Goal: Information Seeking & Learning: Learn about a topic

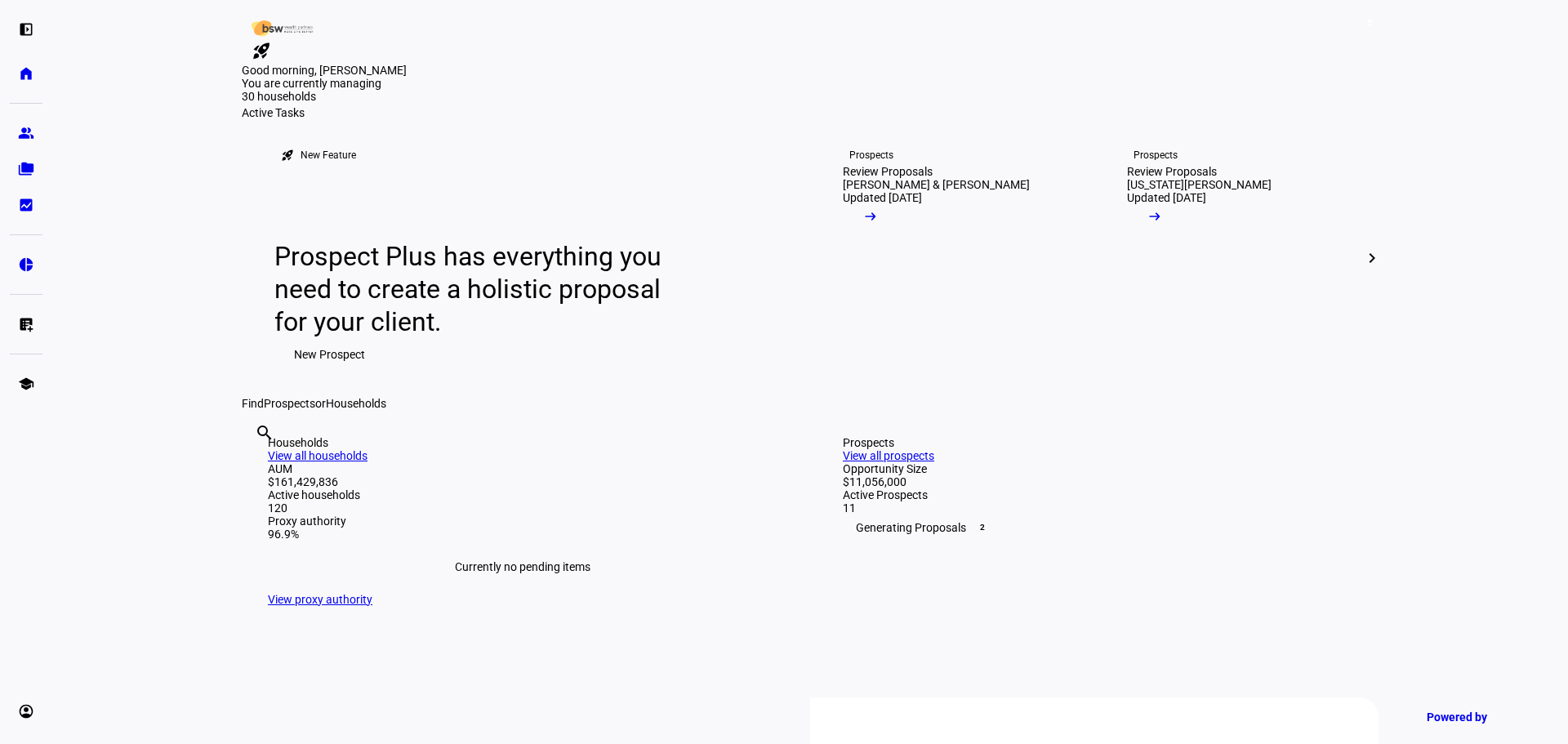
click at [879, 225] on mat-icon "arrow_right_alt" at bounding box center [870, 217] width 17 height 17
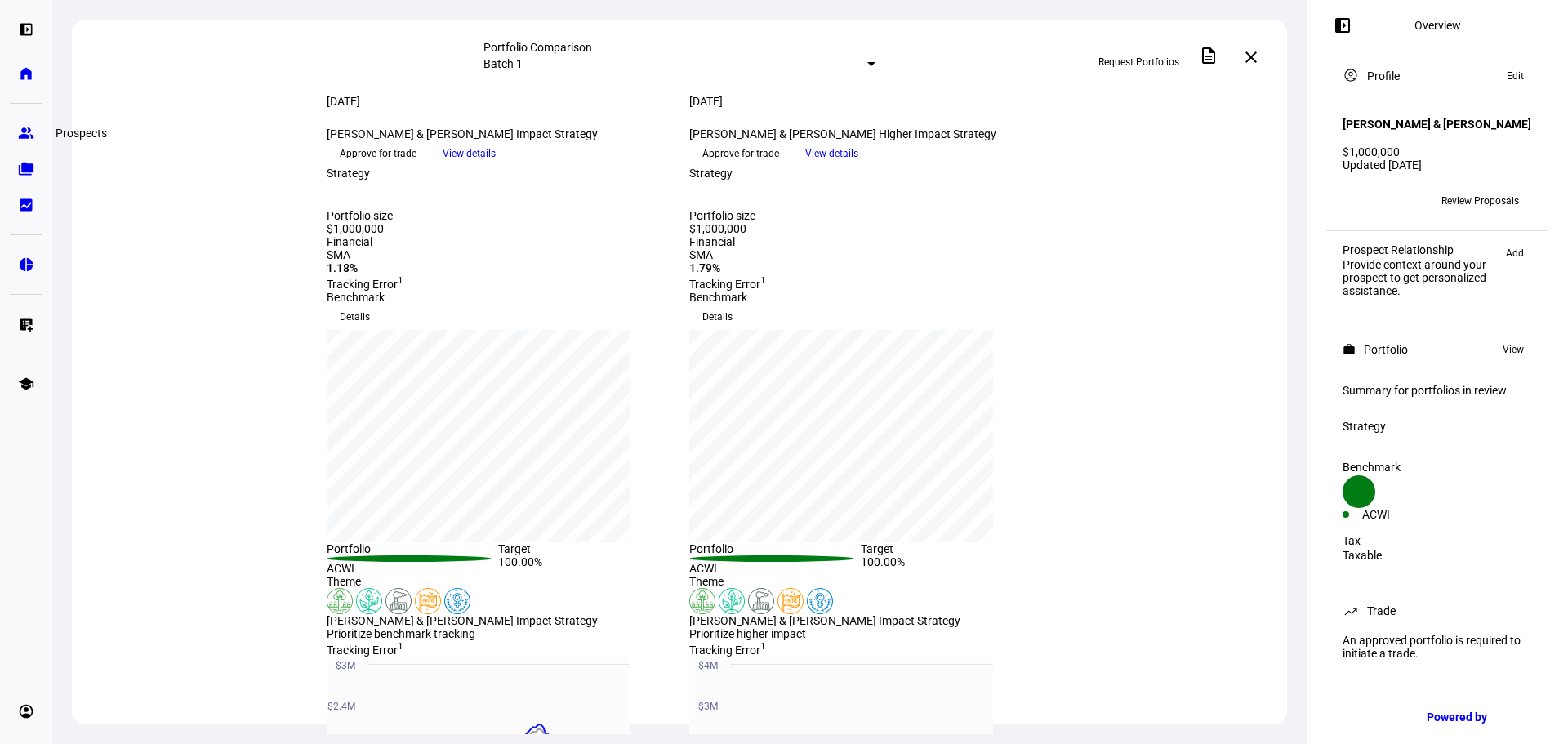
click at [18, 136] on eth-mat-symbol "group" at bounding box center [27, 133] width 17 height 17
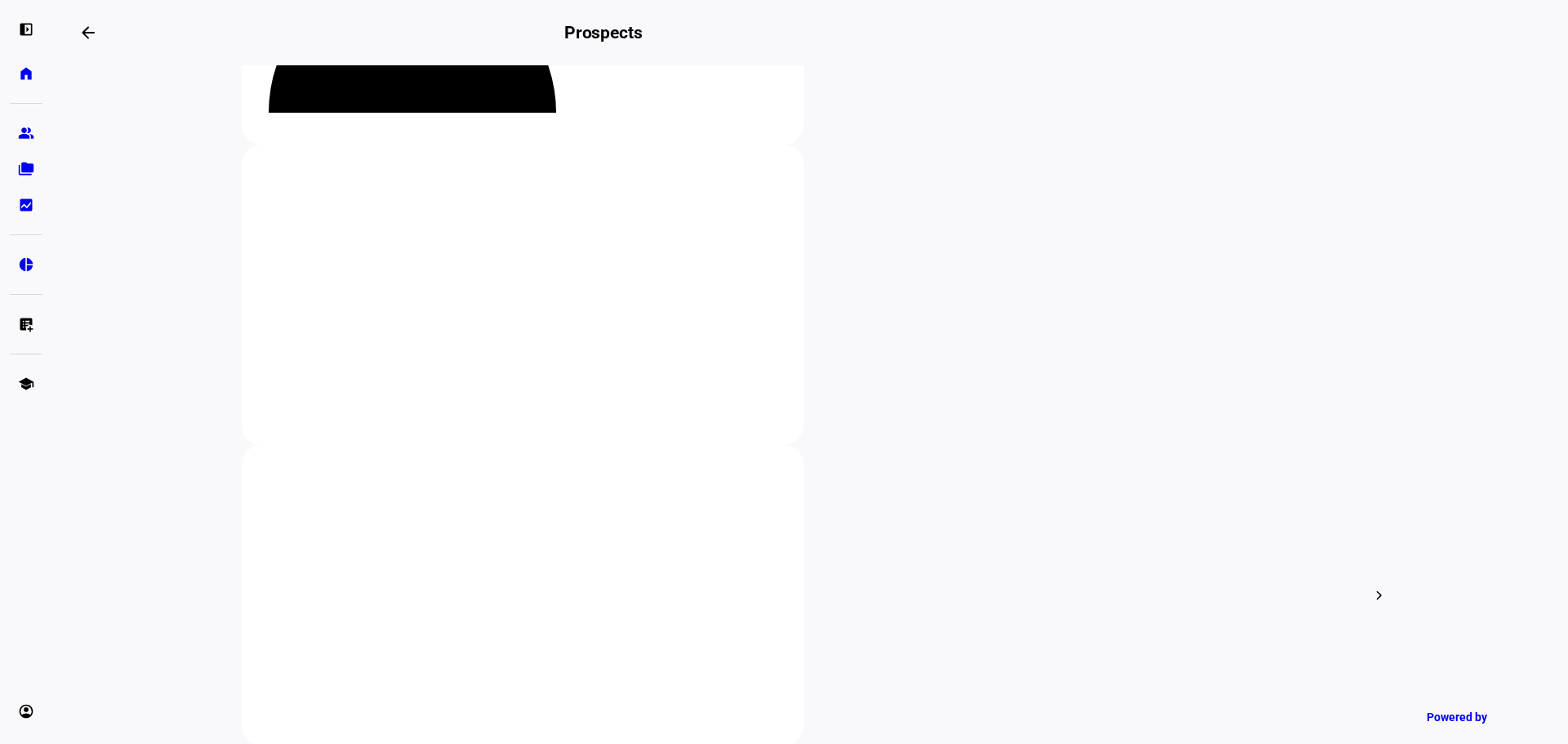
scroll to position [245, 0]
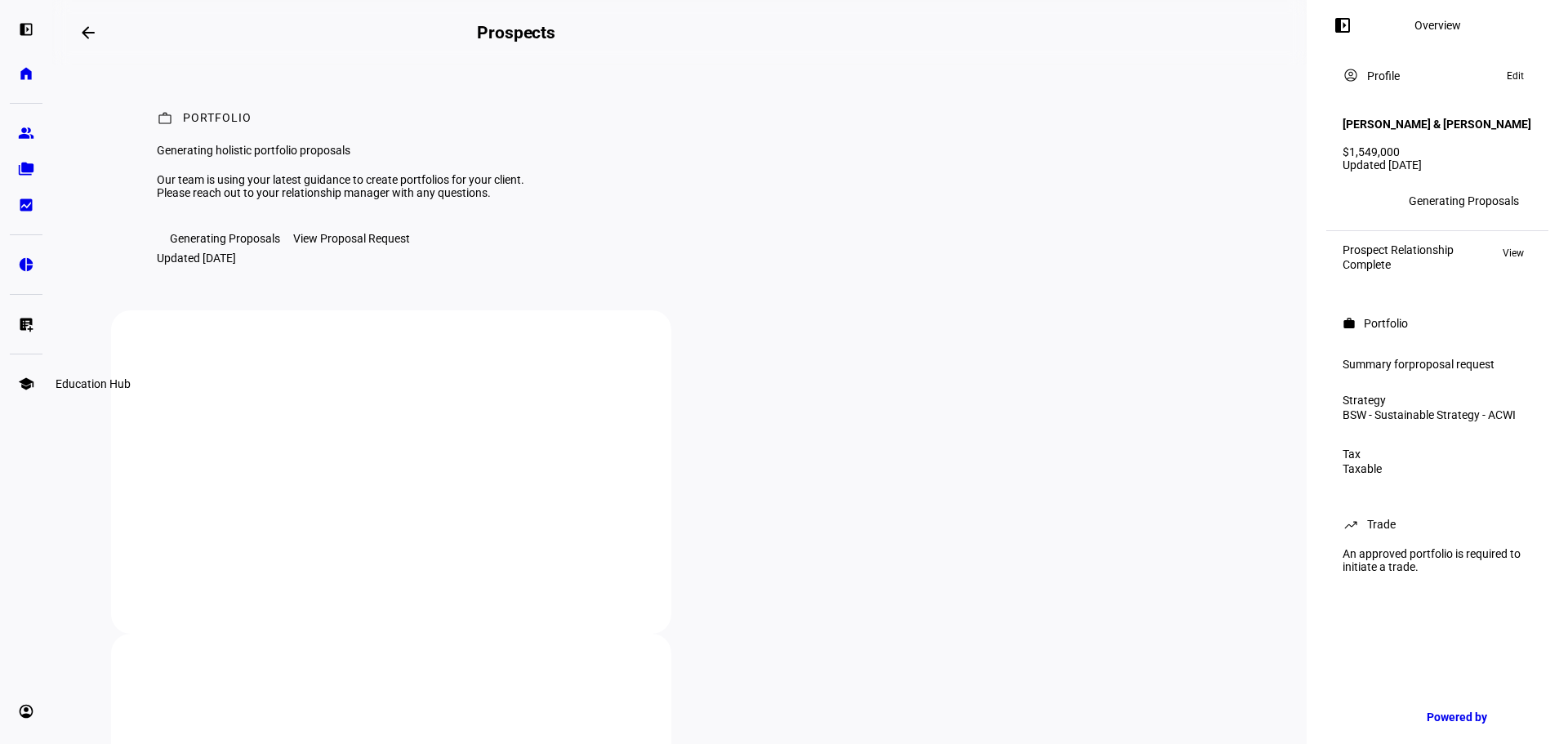
click at [33, 379] on eth-mat-symbol "school" at bounding box center [27, 384] width 17 height 17
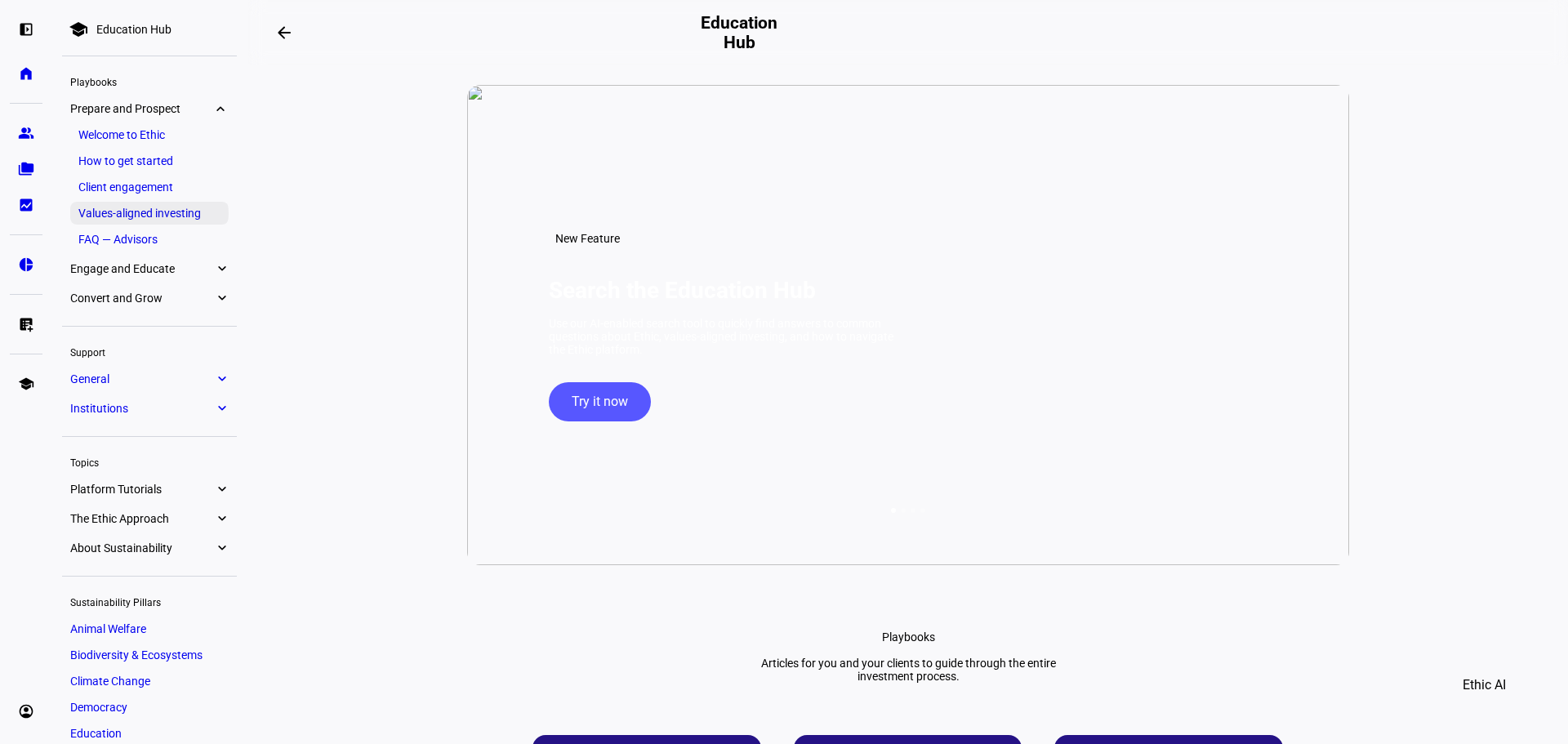
click at [159, 210] on link "Values-aligned investing" at bounding box center [149, 213] width 159 height 23
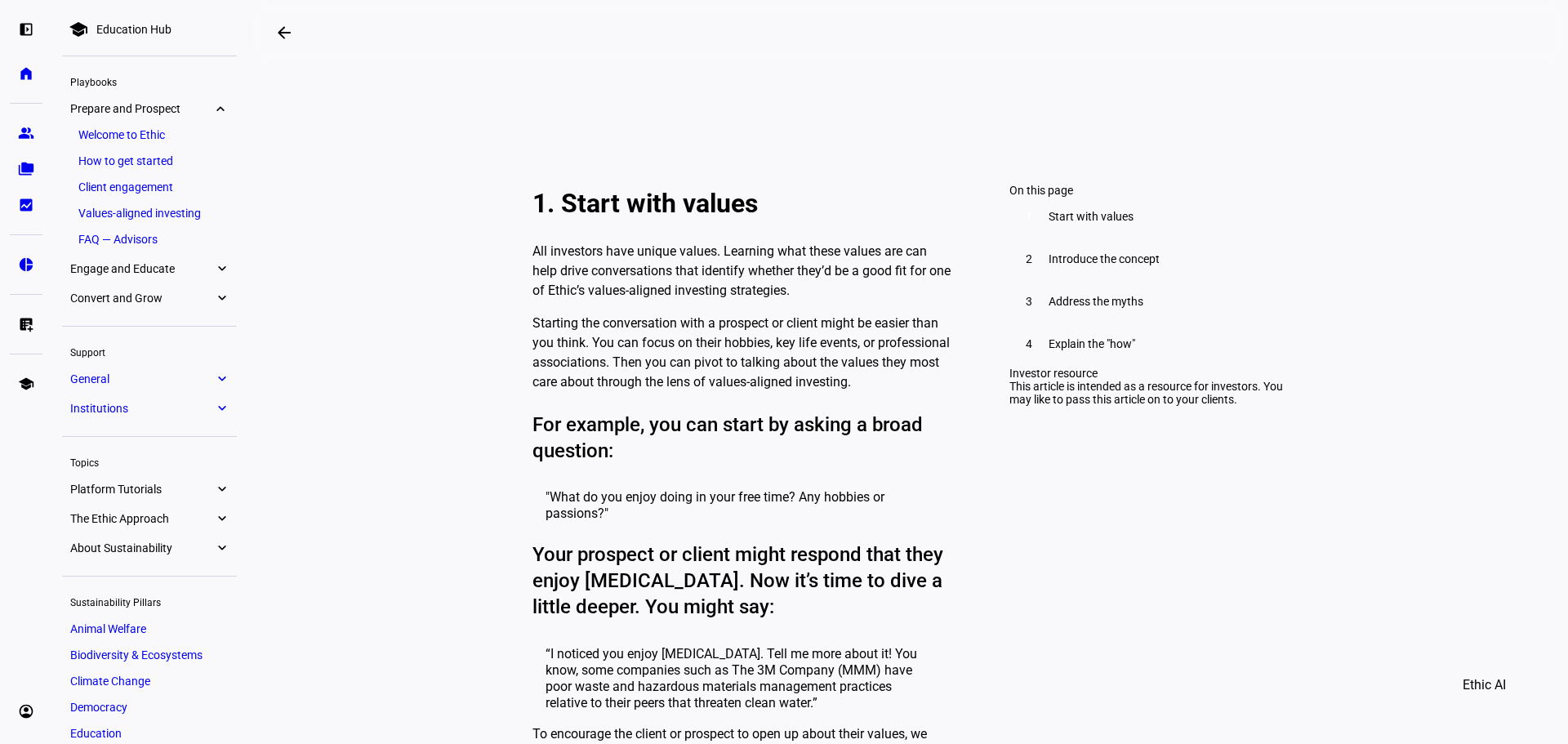
scroll to position [245, 0]
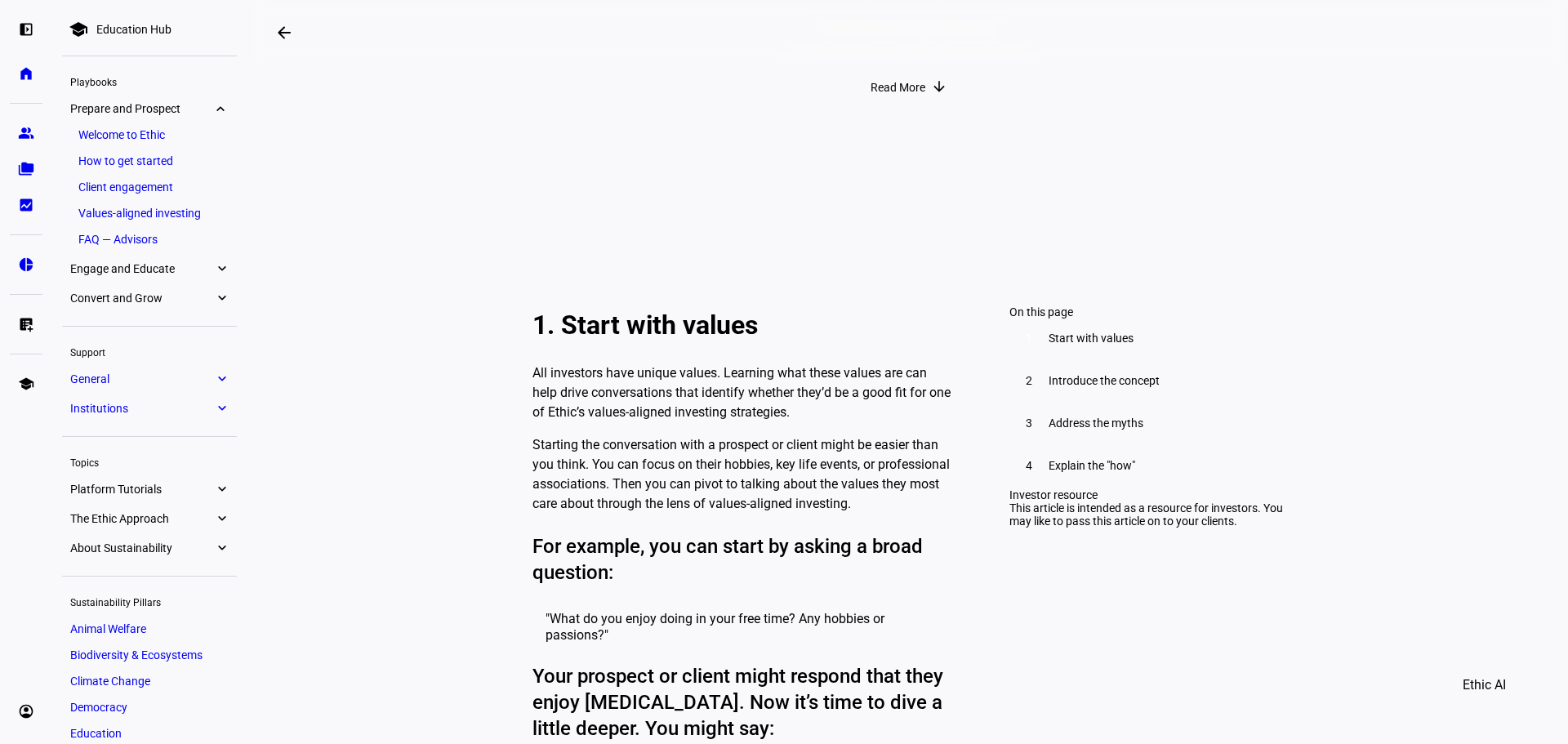
click at [114, 244] on link "FAQ — Advisors" at bounding box center [149, 239] width 159 height 23
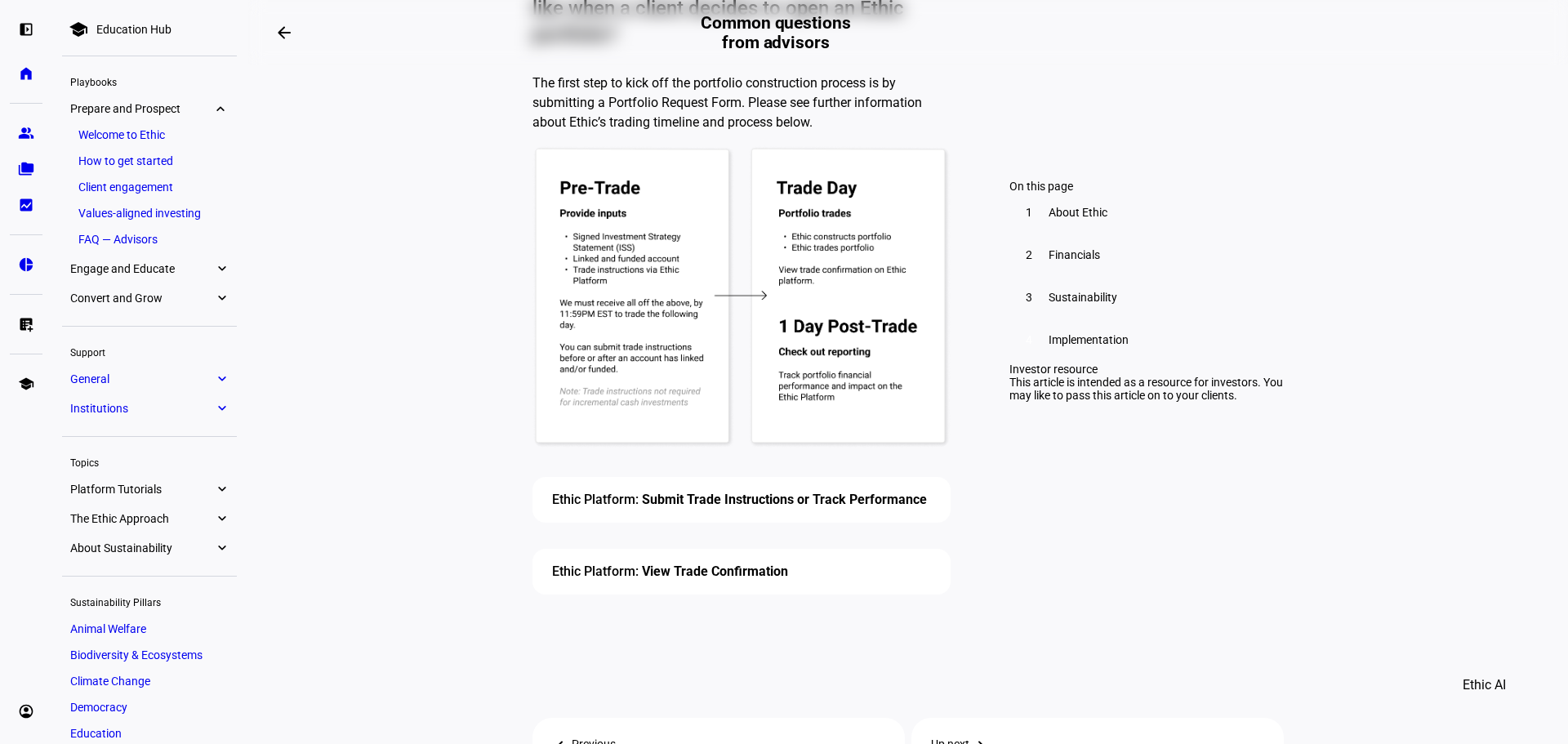
scroll to position [5690, 0]
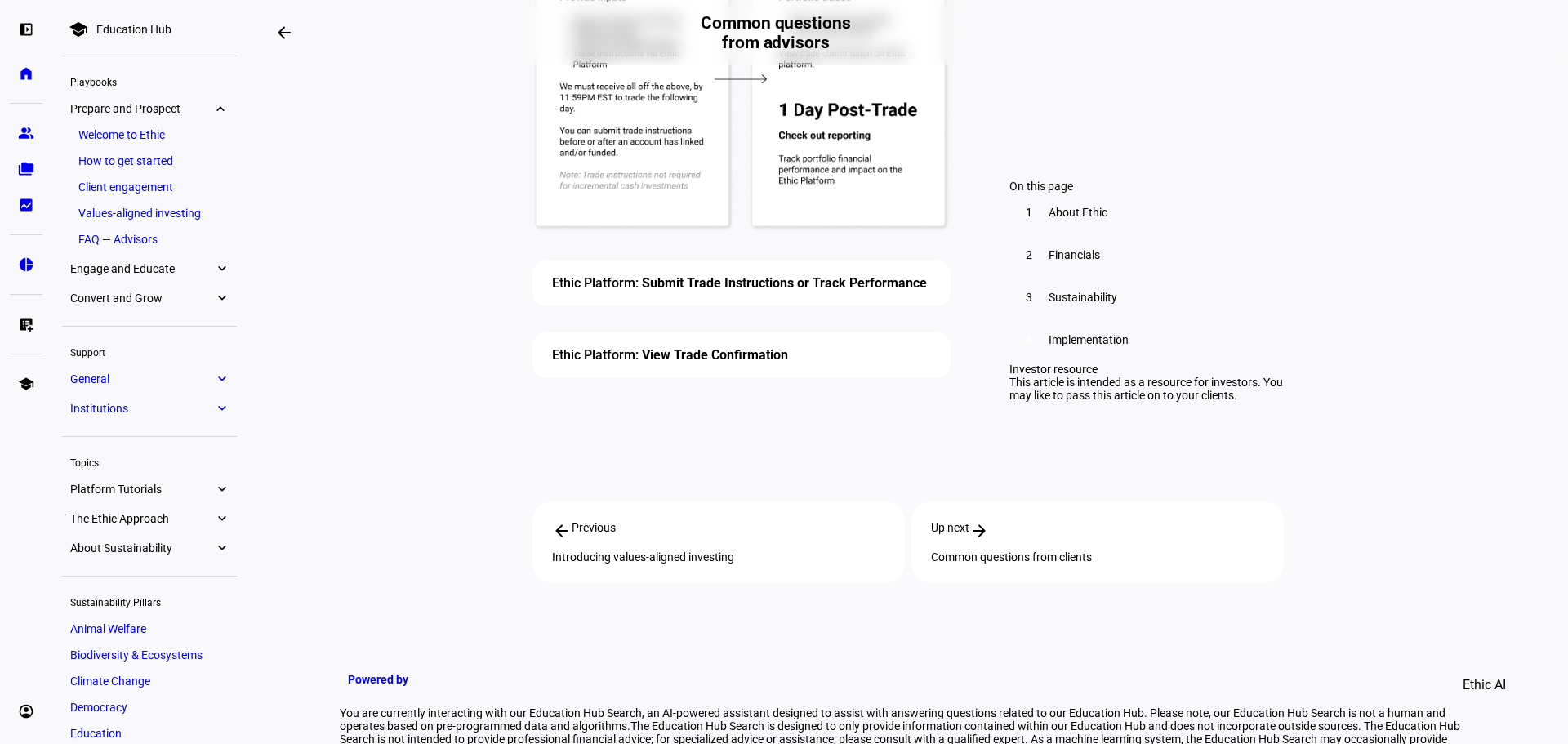
click at [225, 270] on eth-mat-symbol "expand_more" at bounding box center [221, 269] width 15 height 17
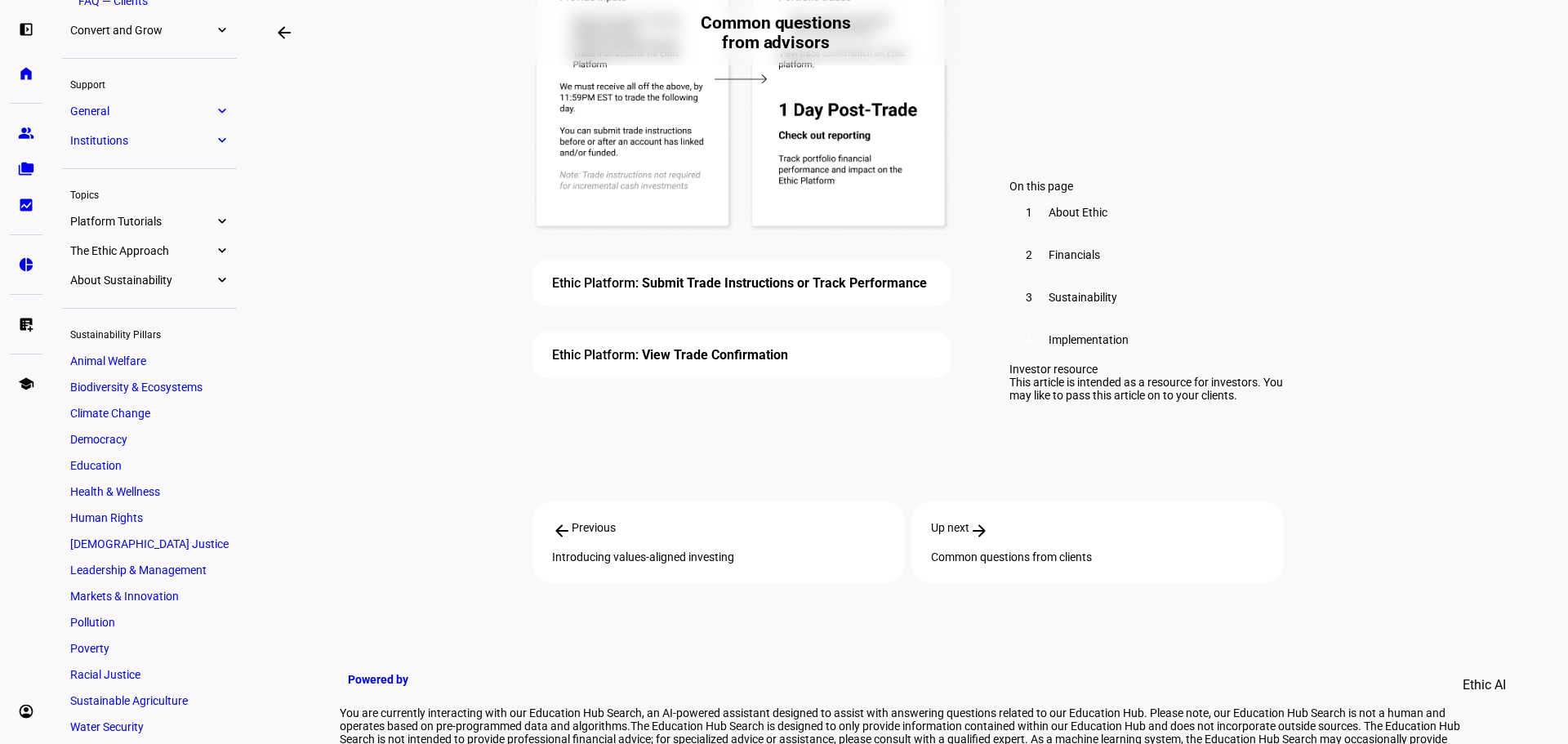
scroll to position [331, 0]
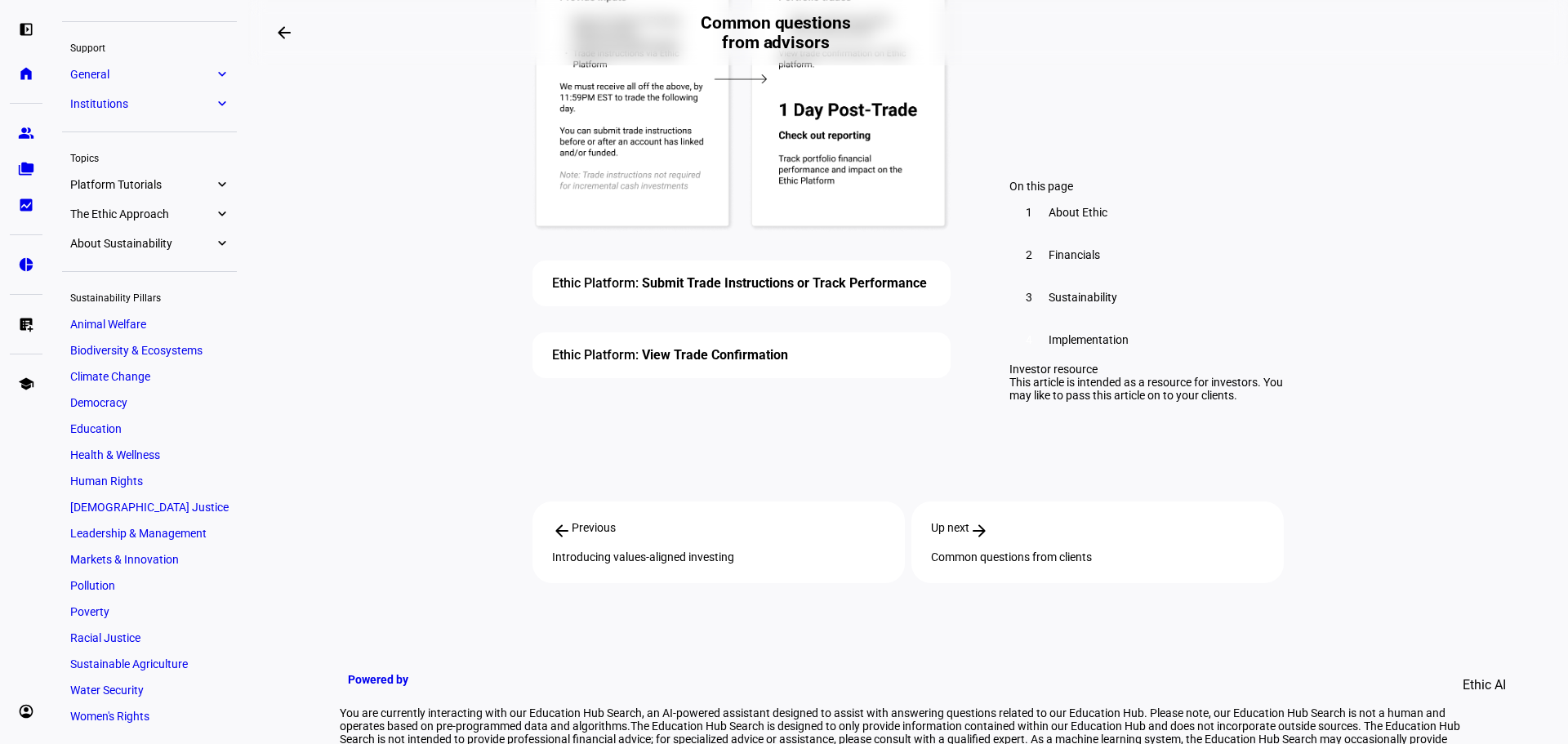
click at [128, 210] on span "The Ethic Approach" at bounding box center [141, 214] width 144 height 13
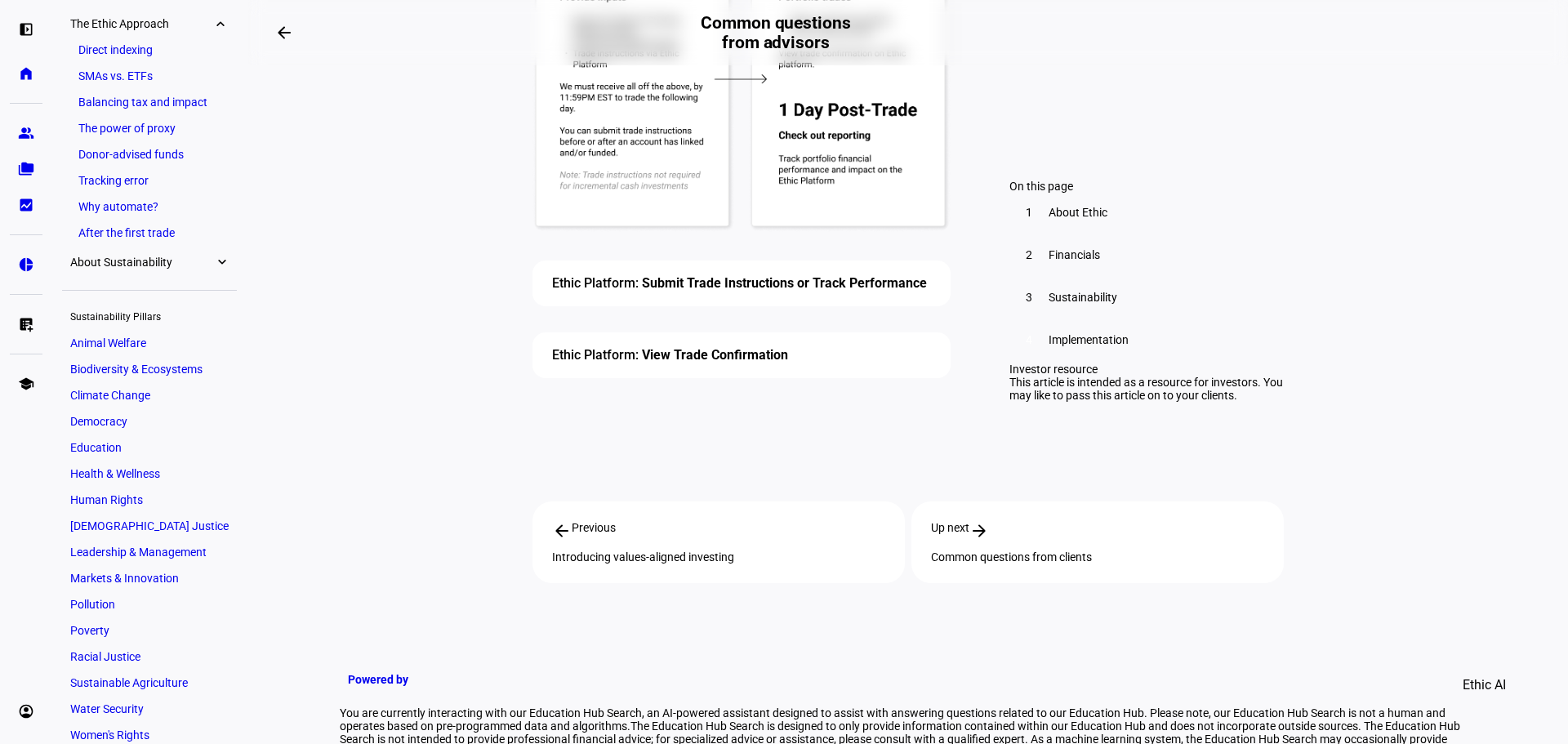
scroll to position [525, 0]
click at [127, 257] on span "About Sustainability" at bounding box center [141, 258] width 144 height 13
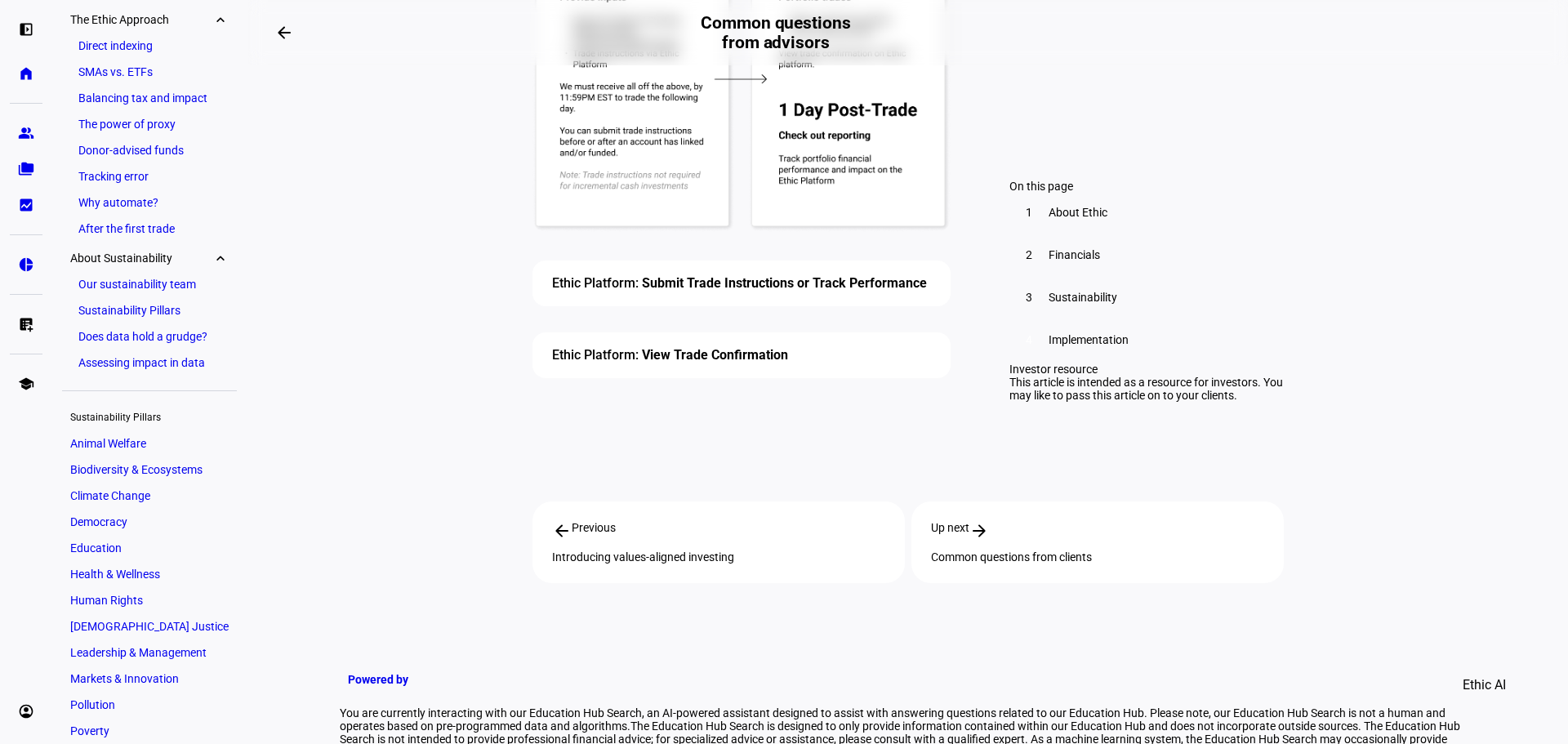
scroll to position [645, 0]
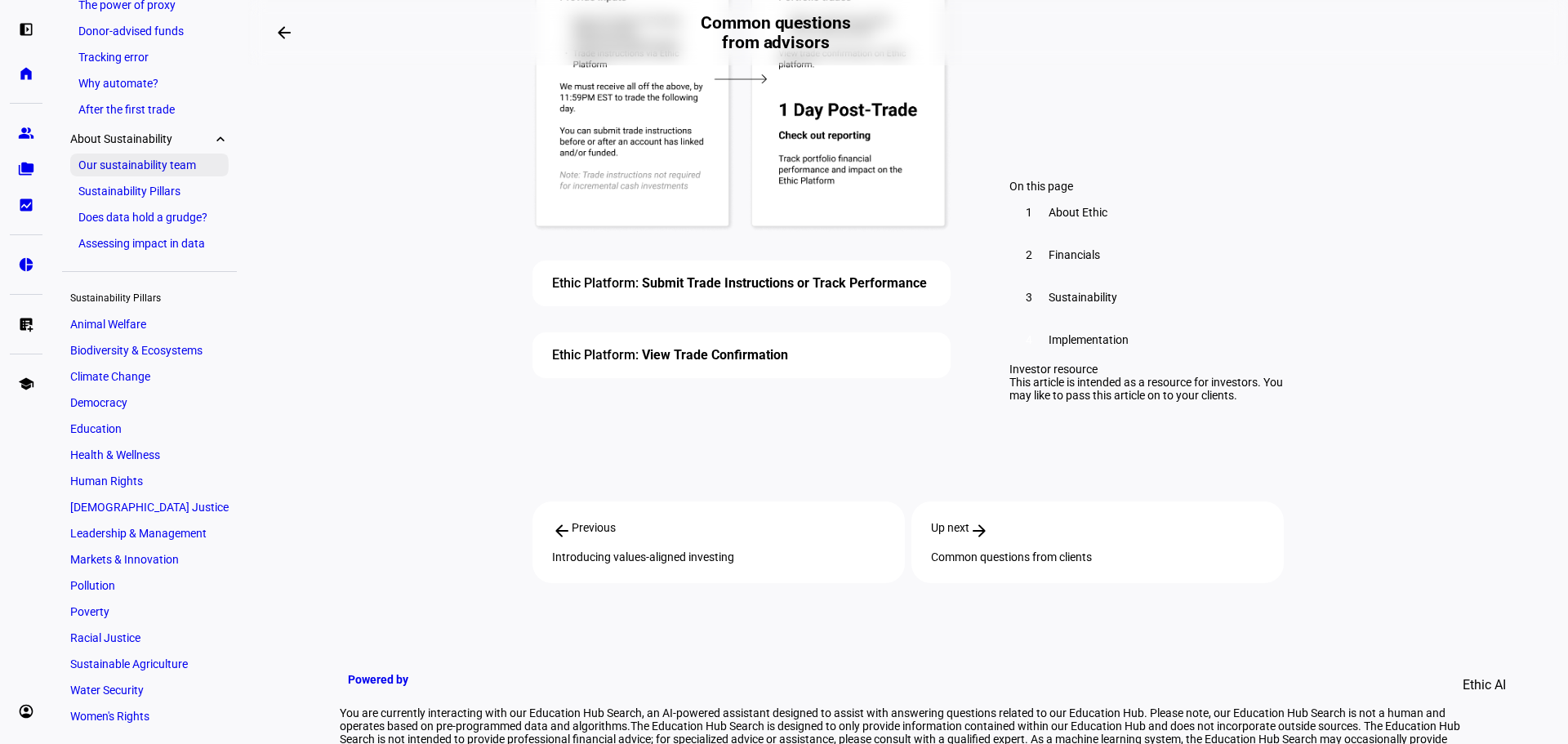
click at [132, 174] on link "Our sustainability team" at bounding box center [149, 164] width 159 height 23
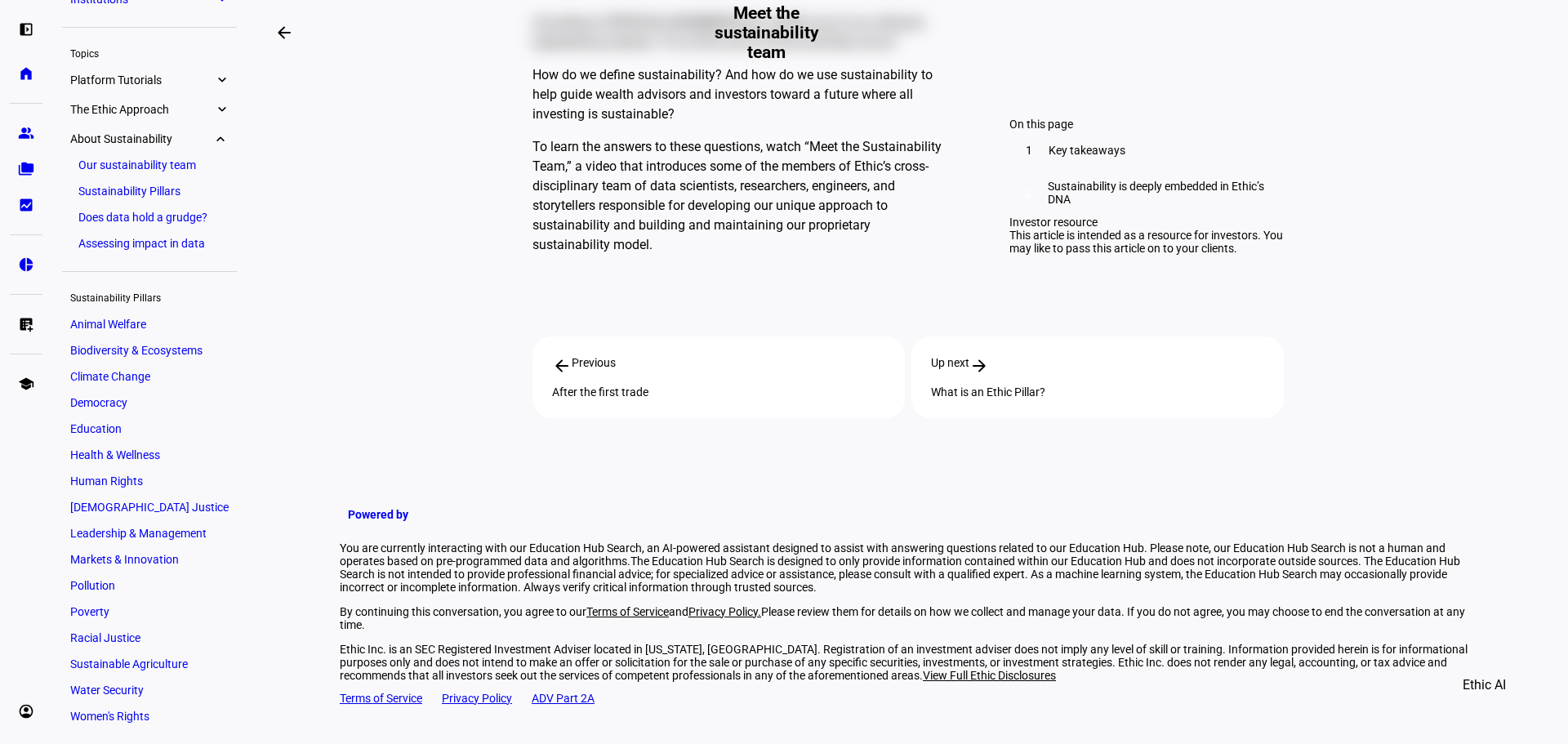
scroll to position [1139, 0]
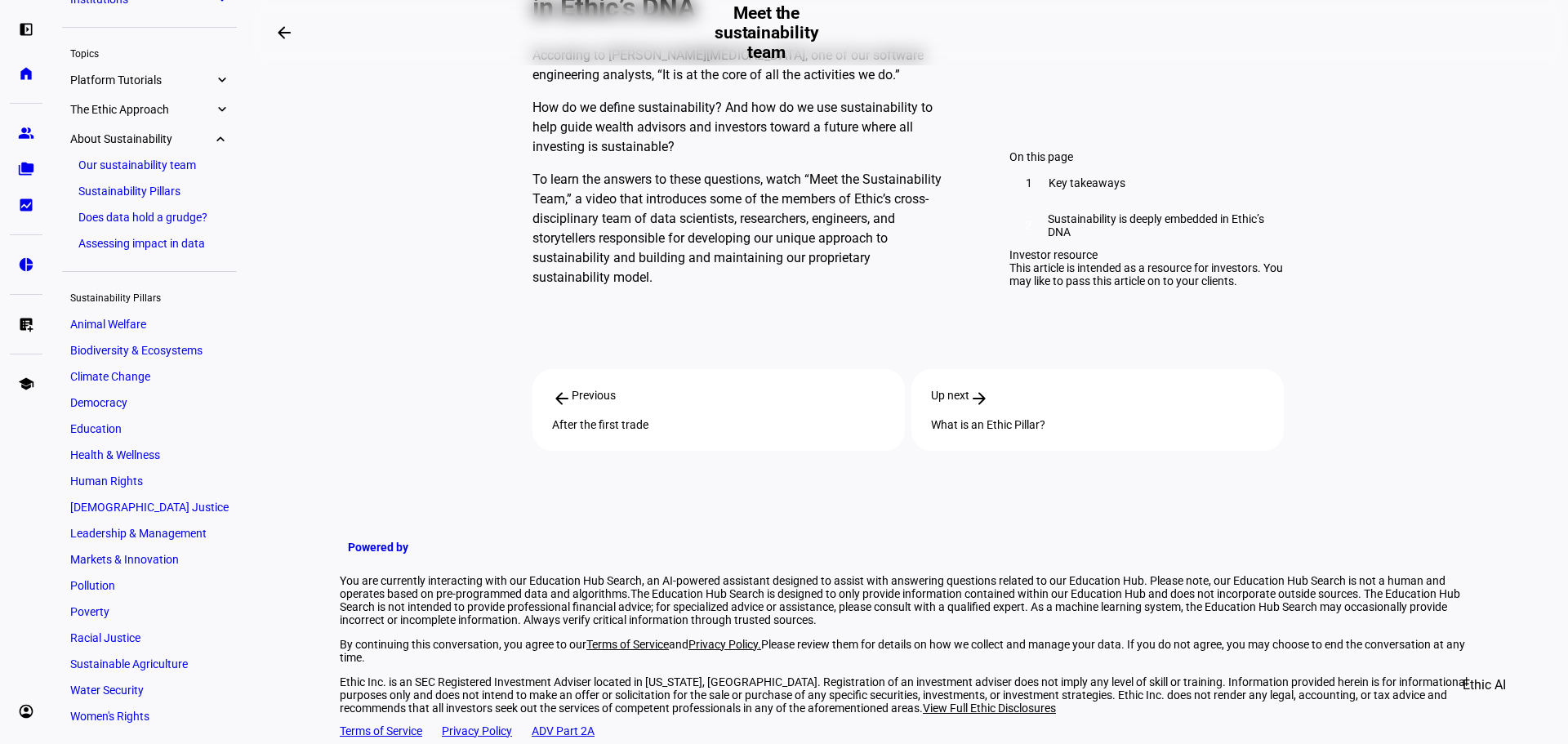
click at [115, 188] on link "Sustainability Pillars" at bounding box center [149, 191] width 159 height 23
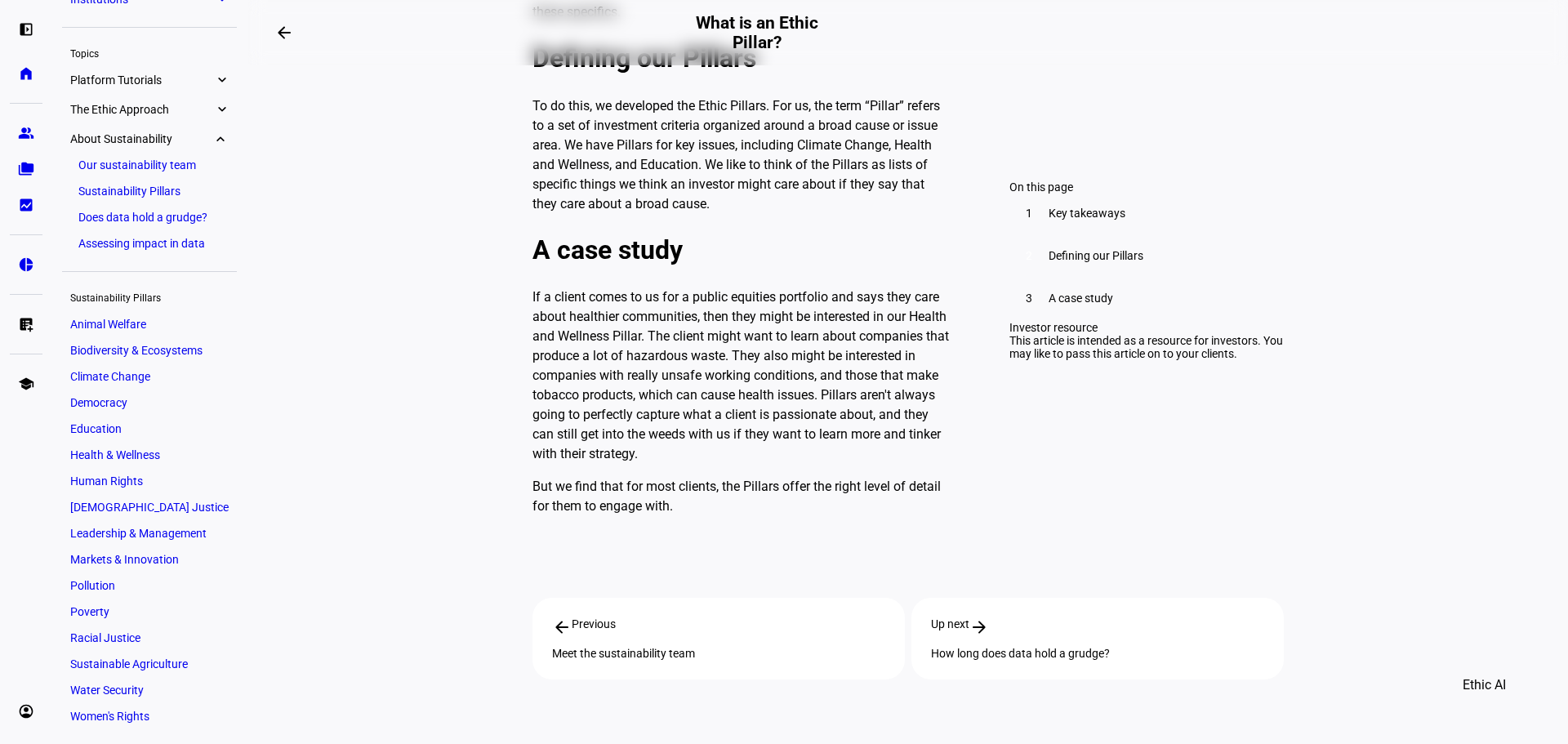
scroll to position [1307, 0]
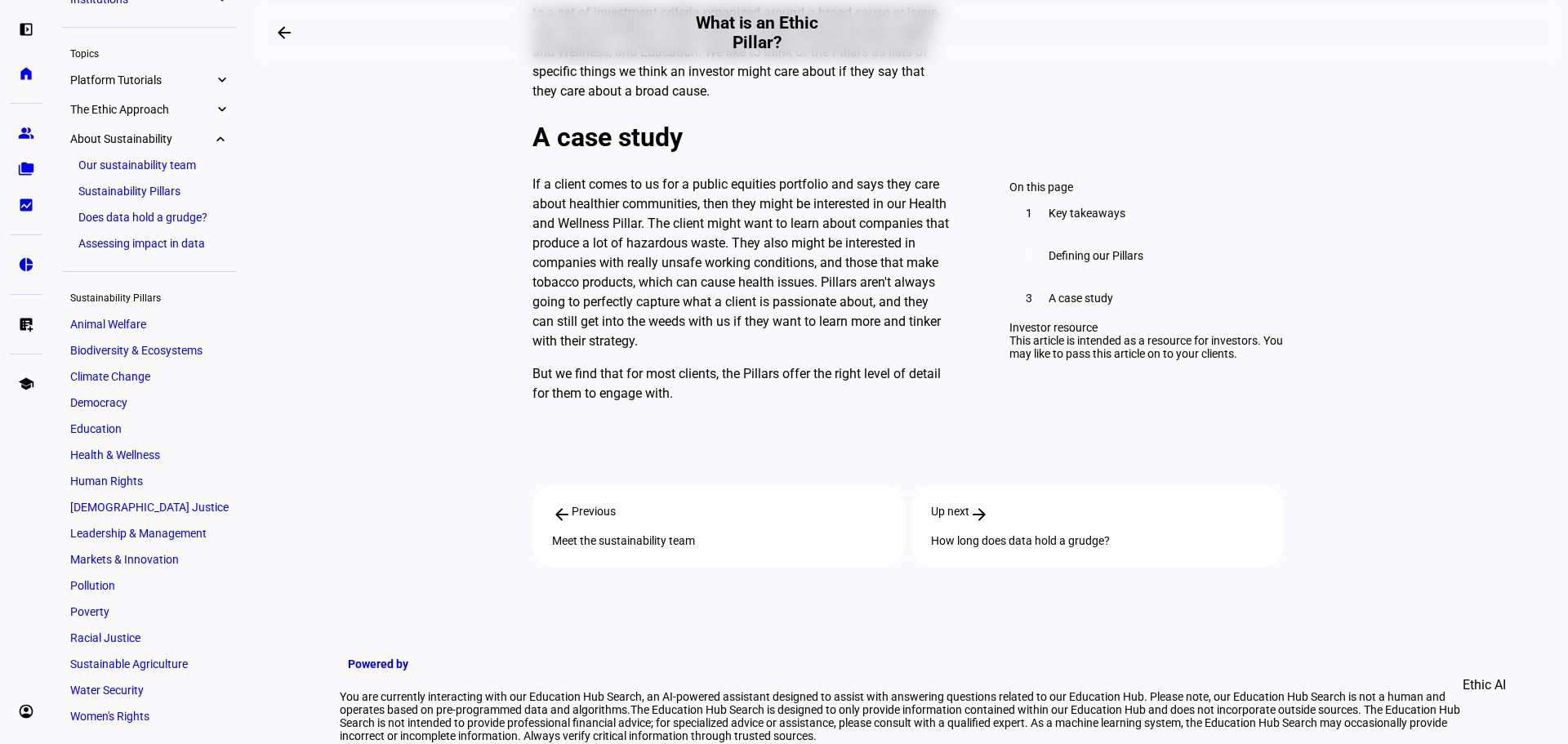
click at [173, 238] on link "Assessing impact in data" at bounding box center [149, 243] width 159 height 23
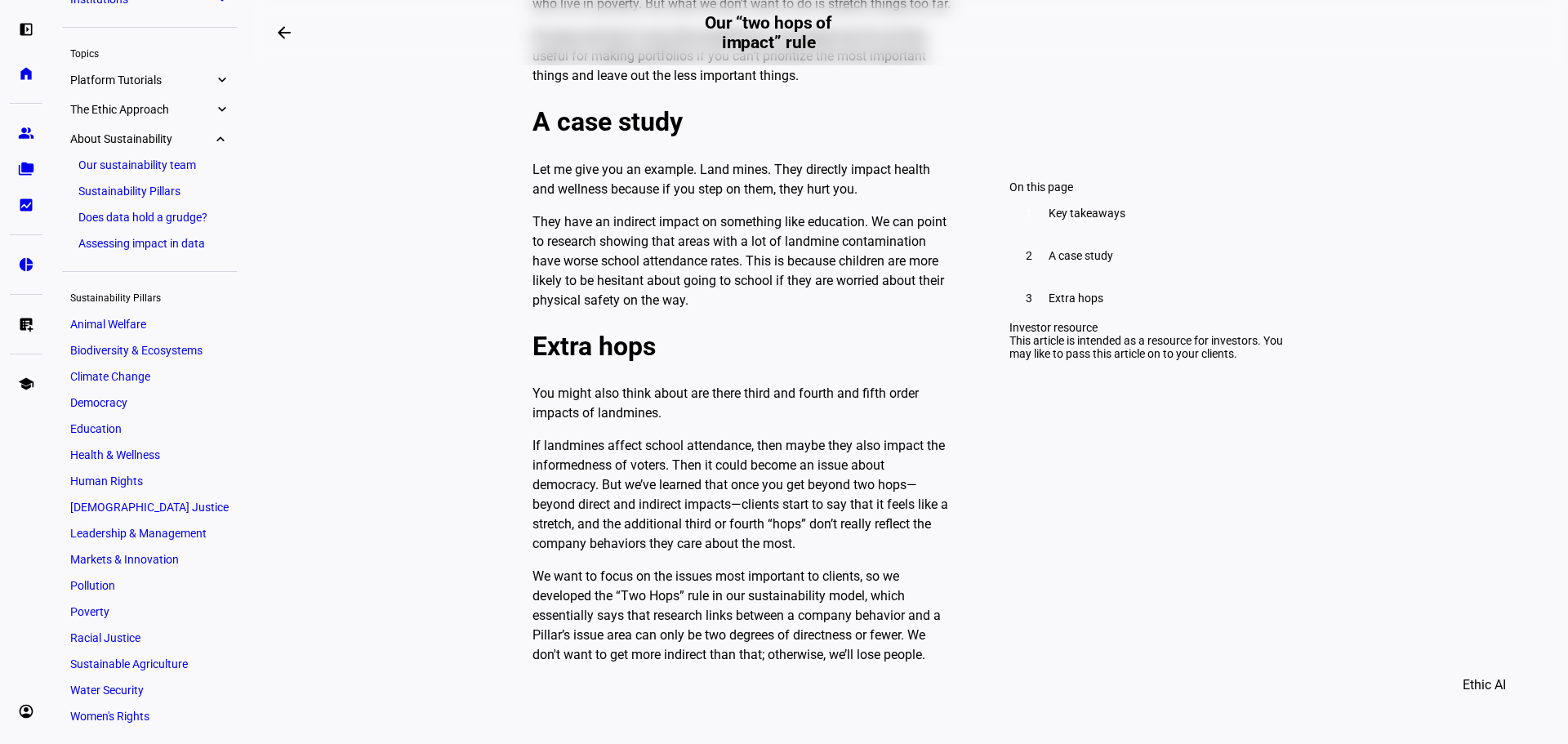
scroll to position [1225, 0]
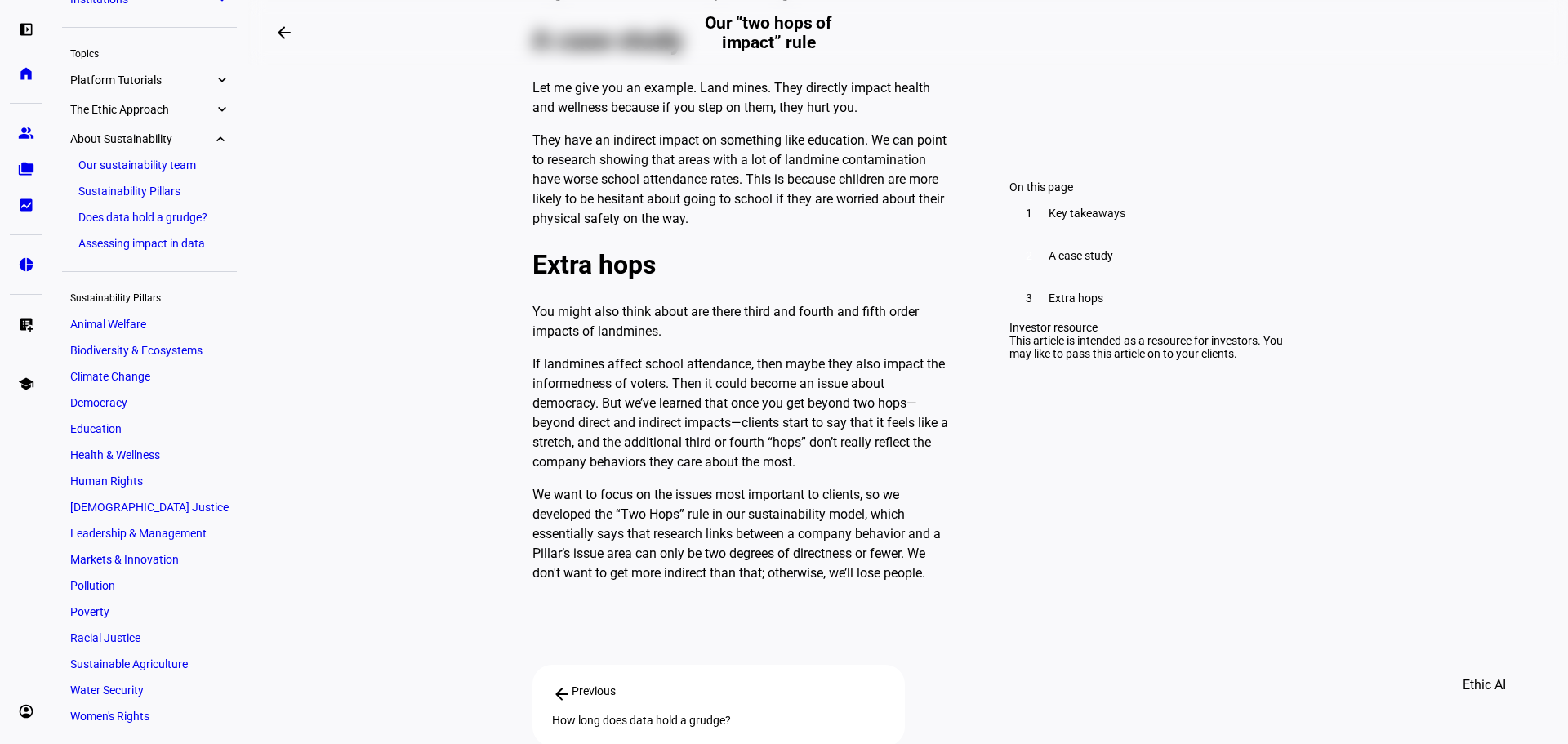
click at [223, 139] on eth-mat-symbol "expand_more" at bounding box center [221, 139] width 15 height 17
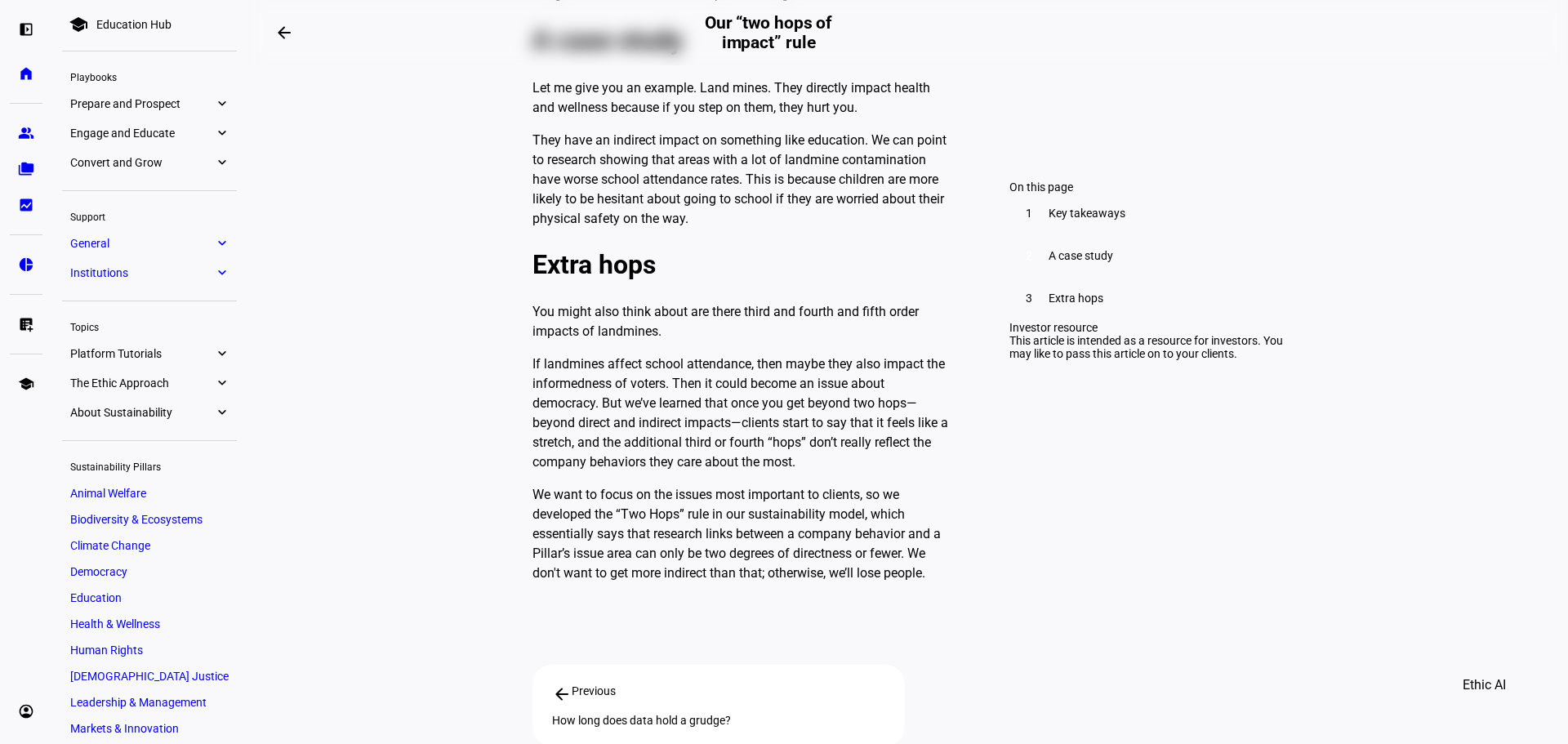
scroll to position [0, 0]
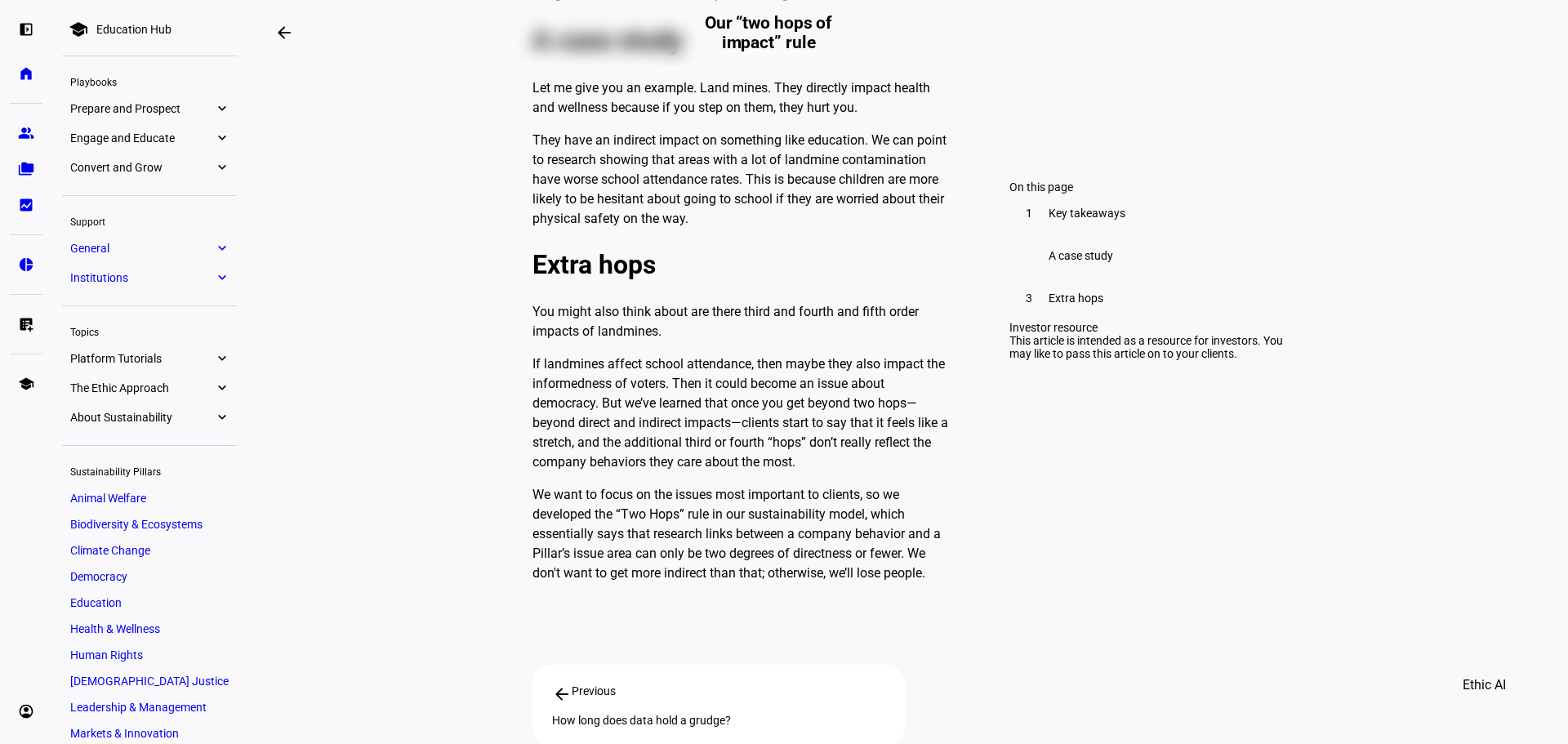
click at [199, 281] on span "Institutions" at bounding box center [141, 277] width 144 height 13
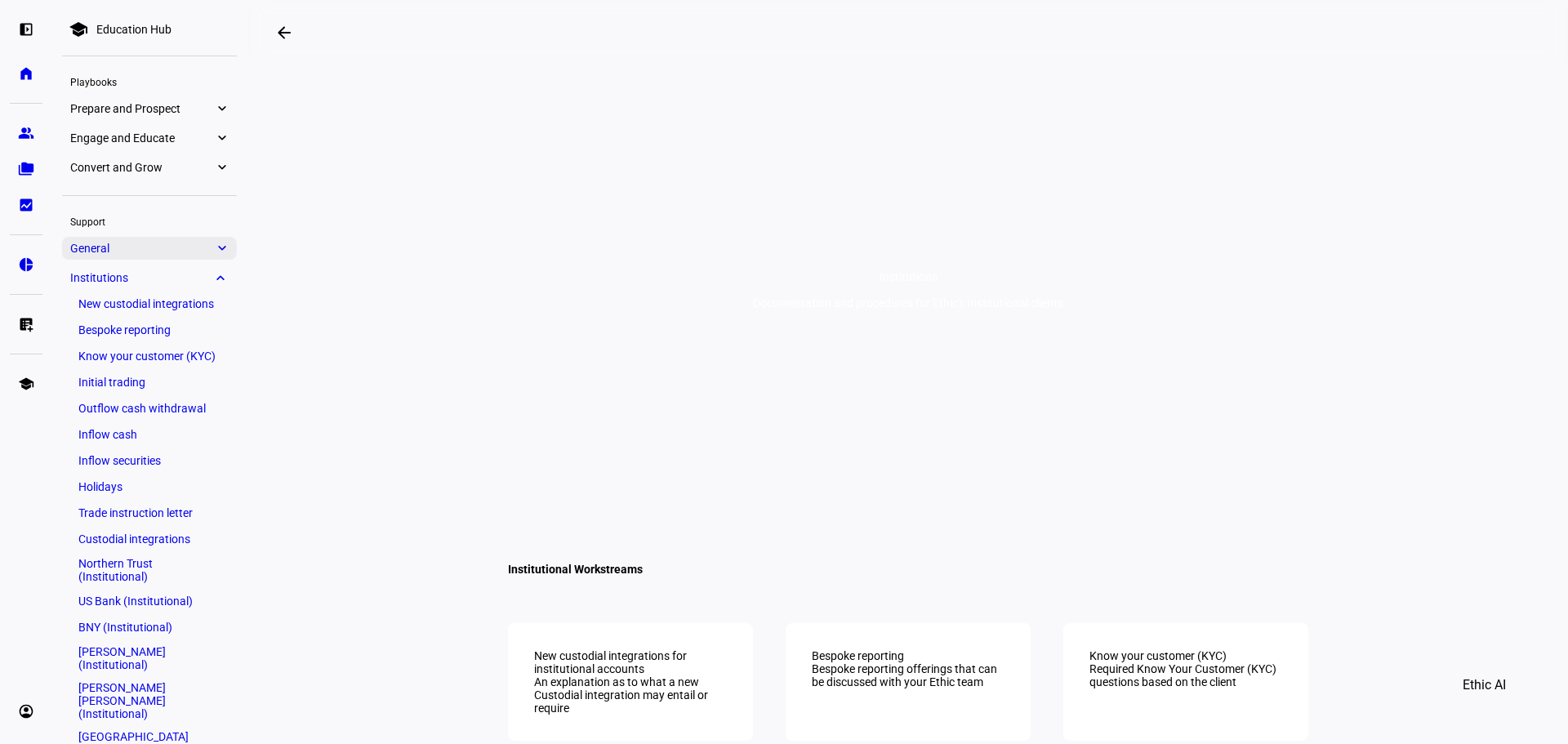
click at [209, 248] on span "General" at bounding box center [141, 248] width 144 height 13
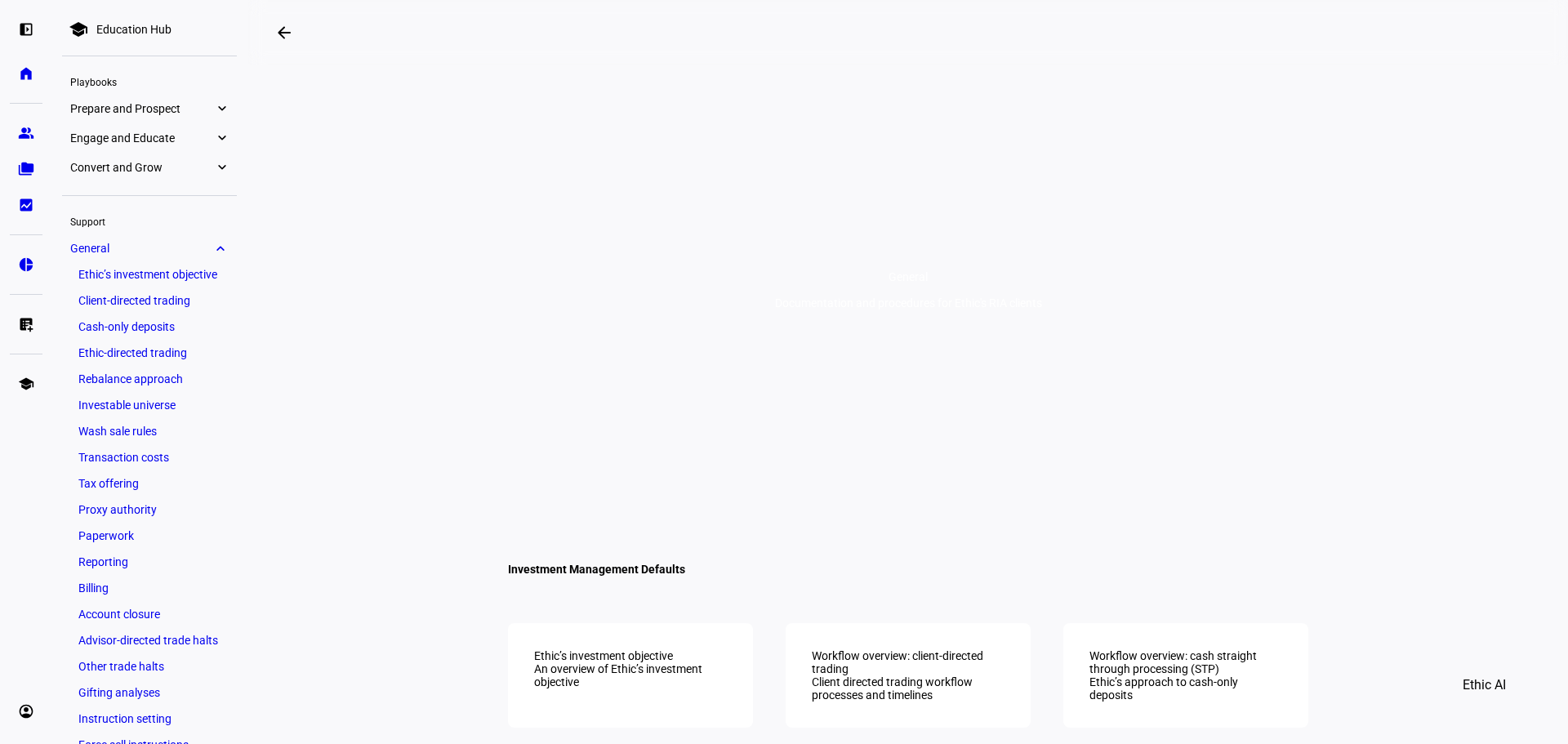
click at [185, 170] on span "Convert and Grow" at bounding box center [141, 167] width 144 height 13
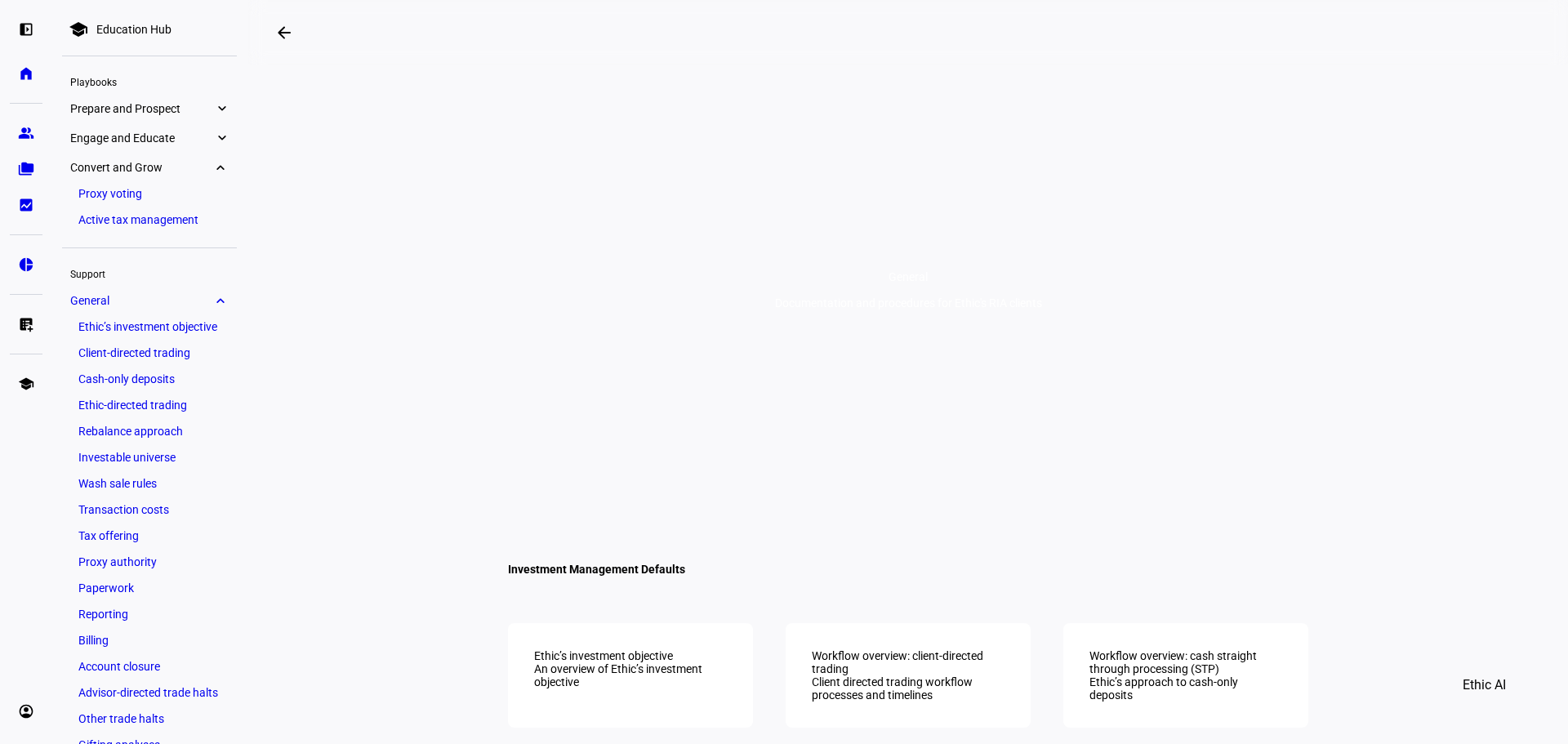
click at [183, 137] on span "Engage and Educate" at bounding box center [141, 138] width 144 height 13
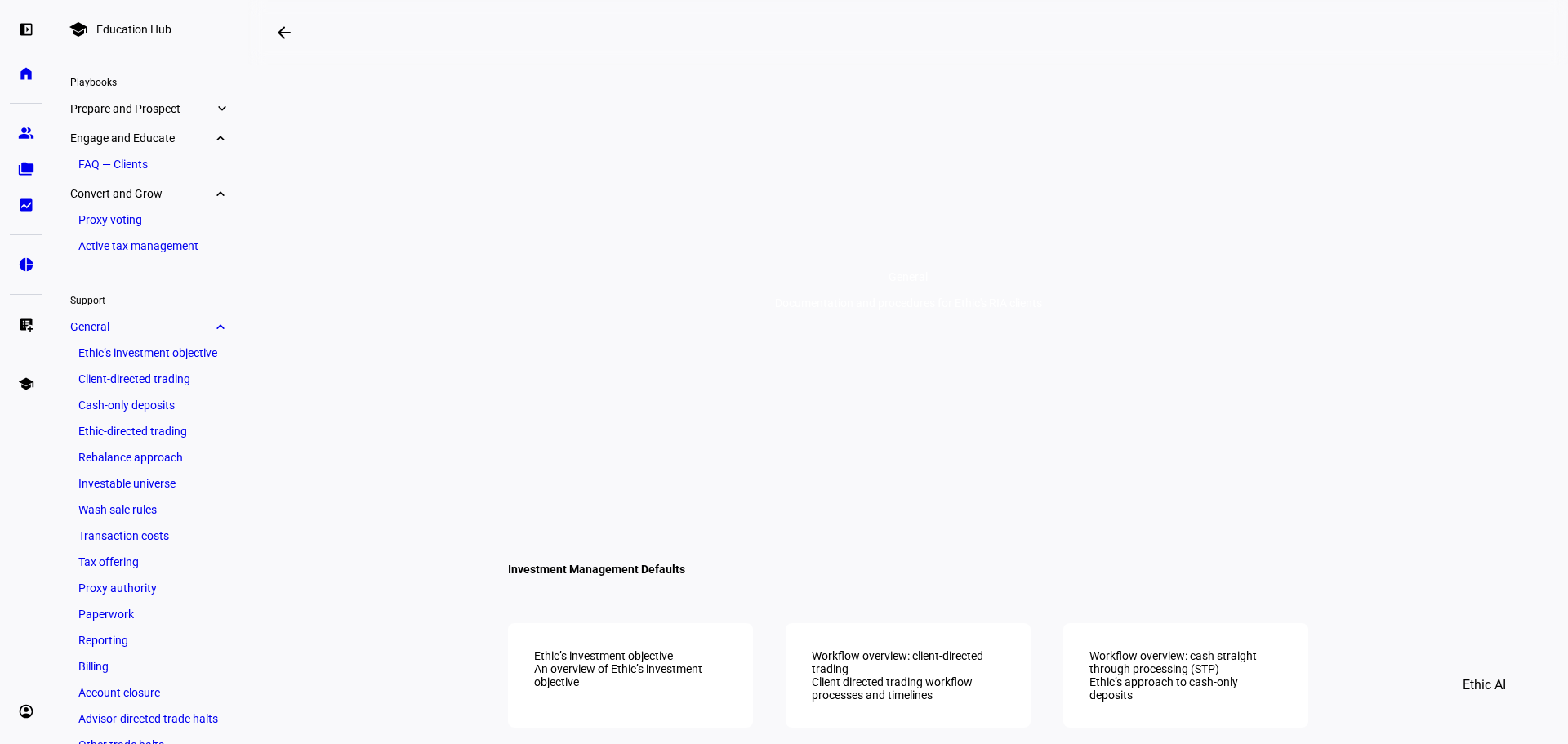
click at [134, 153] on link "FAQ — Clients" at bounding box center [149, 163] width 159 height 23
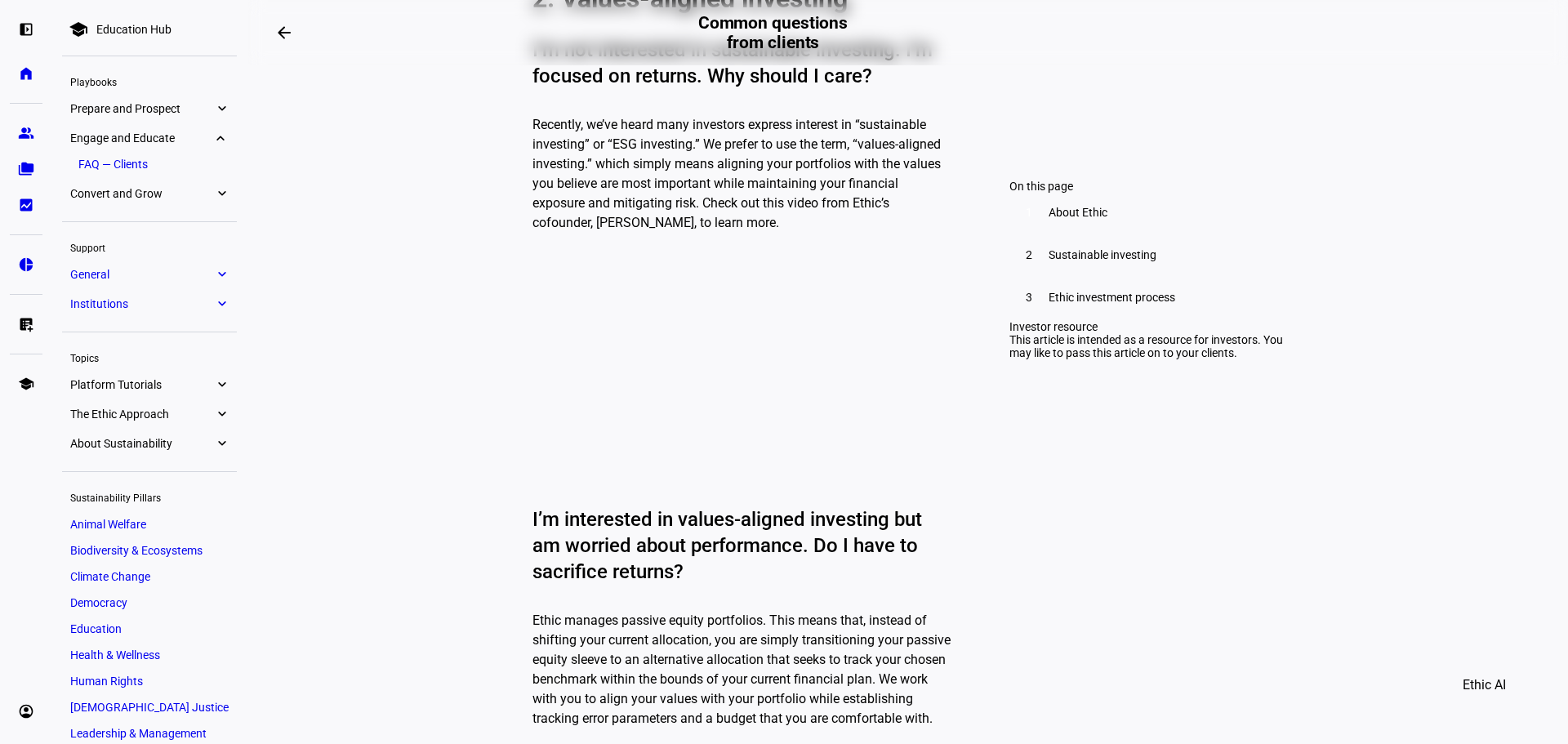
scroll to position [1307, 0]
